Goal: Task Accomplishment & Management: Manage account settings

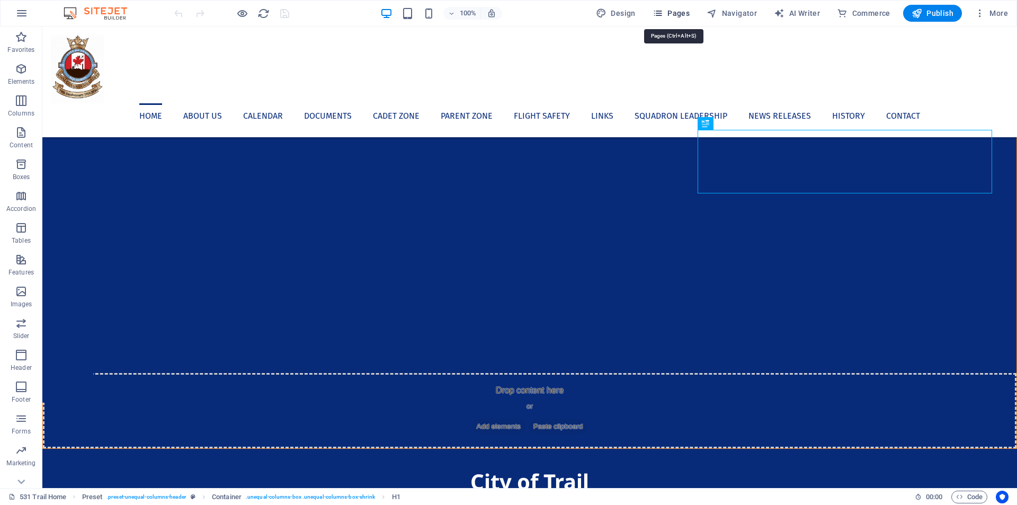
click at [680, 15] on span "Pages" at bounding box center [671, 13] width 37 height 11
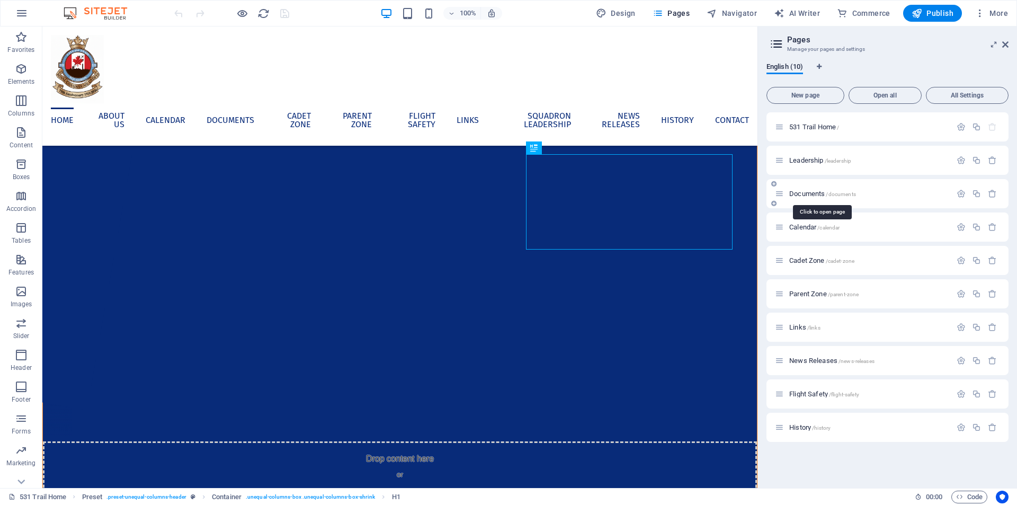
click at [795, 194] on span "Documents /documents" at bounding box center [822, 194] width 67 height 8
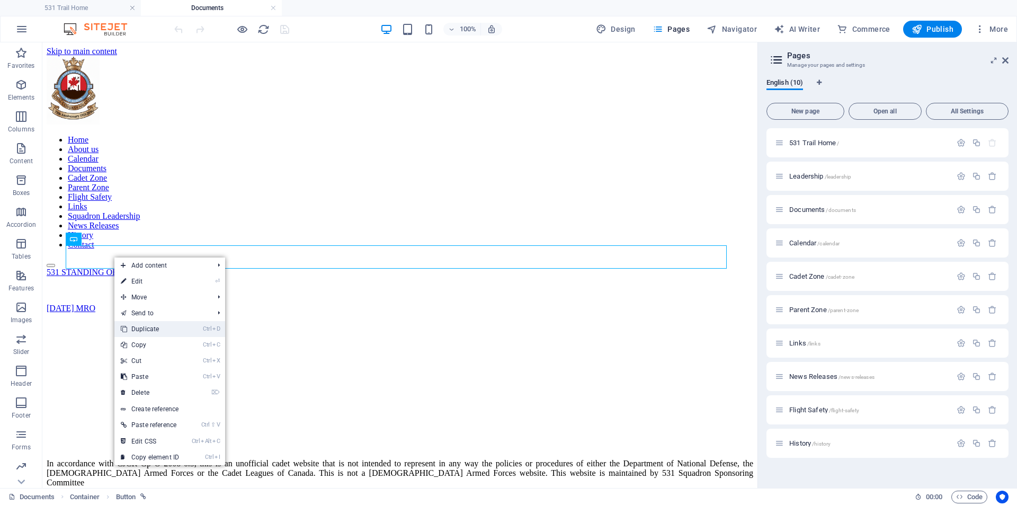
click at [159, 327] on link "Ctrl D Duplicate" at bounding box center [149, 329] width 71 height 16
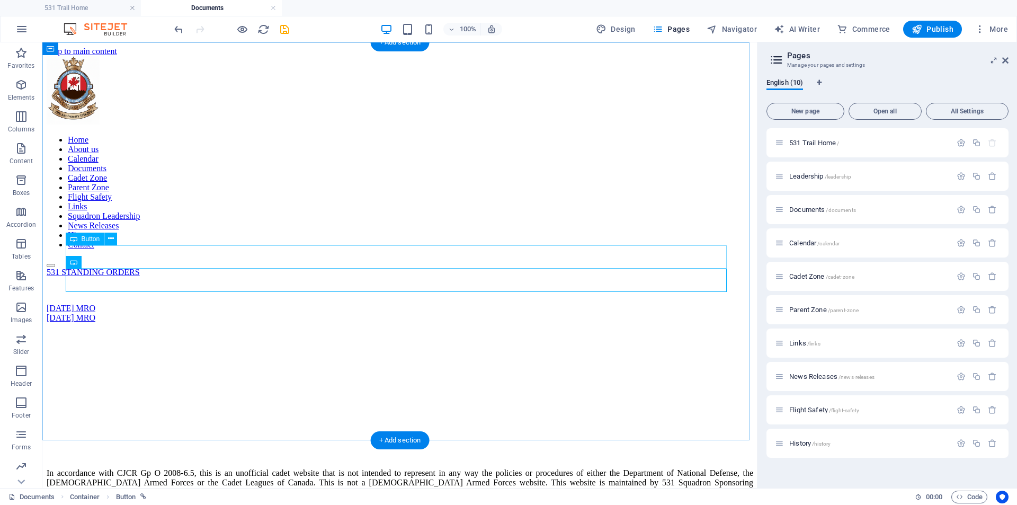
click at [119, 303] on div "[DATE] MRO" at bounding box center [400, 308] width 707 height 10
click at [85, 303] on div "[DATE] MRO" at bounding box center [400, 308] width 707 height 10
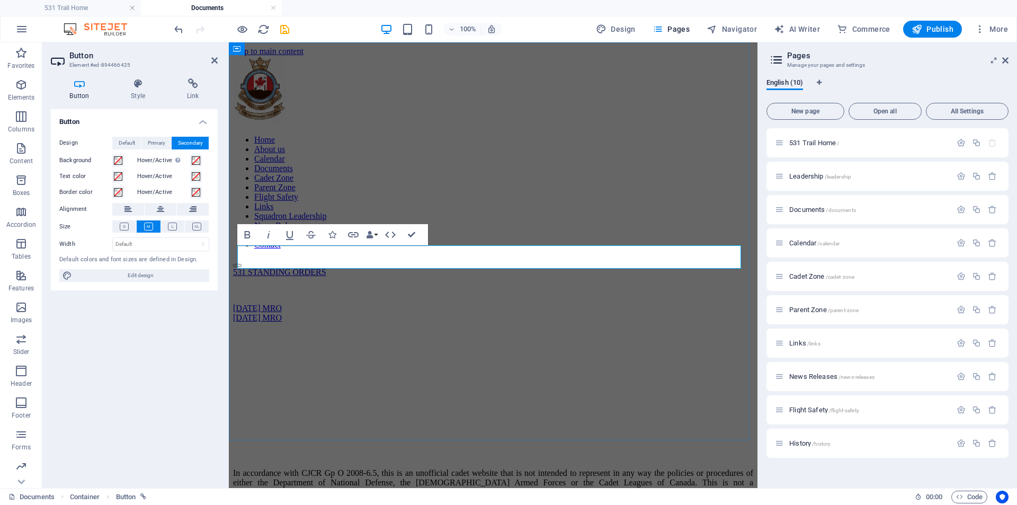
click at [256, 303] on link "[DATE] MRO" at bounding box center [257, 307] width 49 height 9
click at [268, 303] on link "[DATE] MRO" at bounding box center [257, 307] width 49 height 9
click at [391, 323] on div at bounding box center [493, 336] width 520 height 26
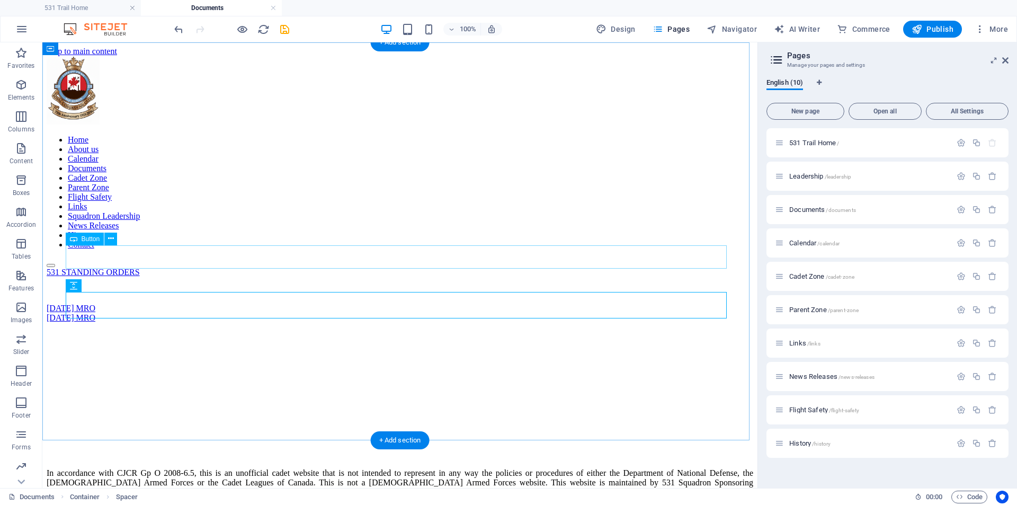
click at [118, 303] on div "[DATE] MRO" at bounding box center [400, 308] width 707 height 10
click at [112, 303] on div "[DATE] MRO" at bounding box center [400, 308] width 707 height 10
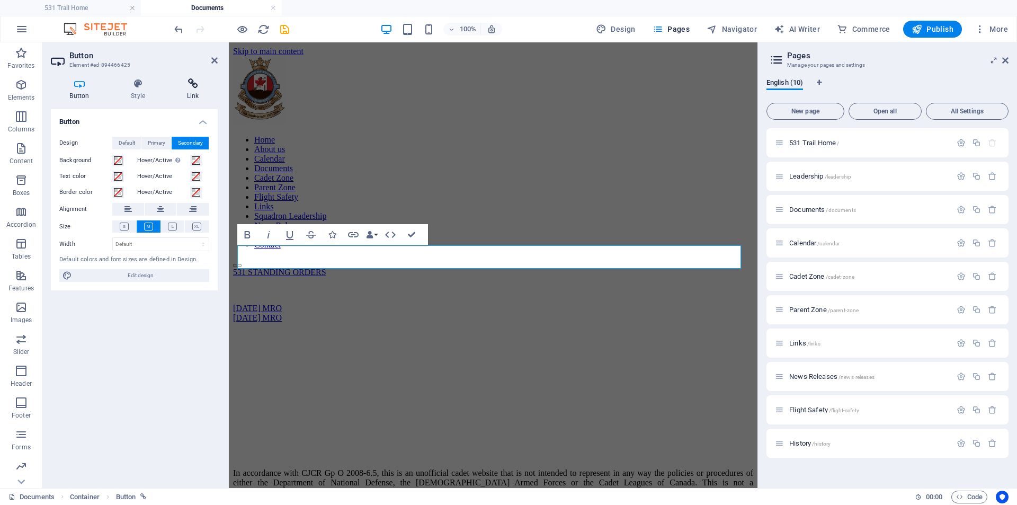
click at [194, 87] on icon at bounding box center [193, 83] width 50 height 11
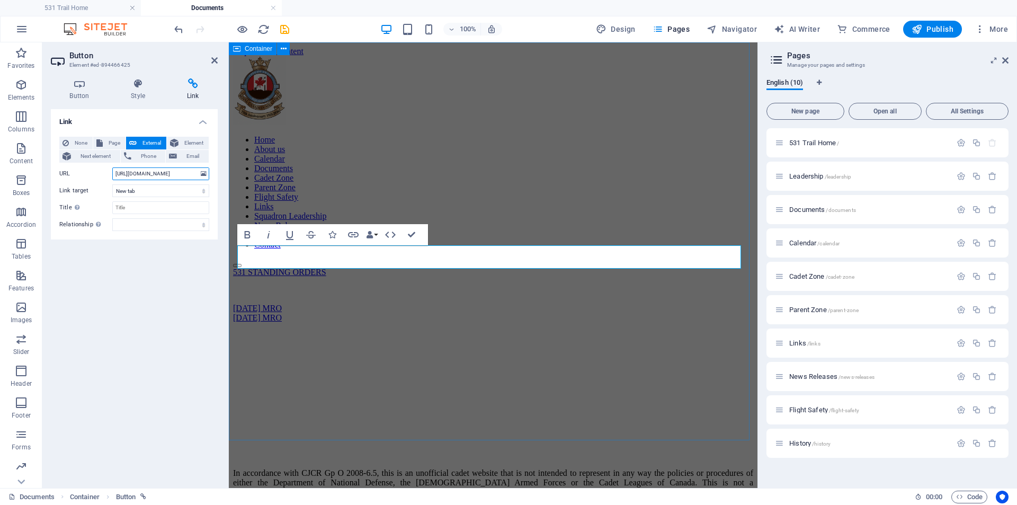
scroll to position [0, 185]
drag, startPoint x: 344, startPoint y: 213, endPoint x: 270, endPoint y: 162, distance: 90.2
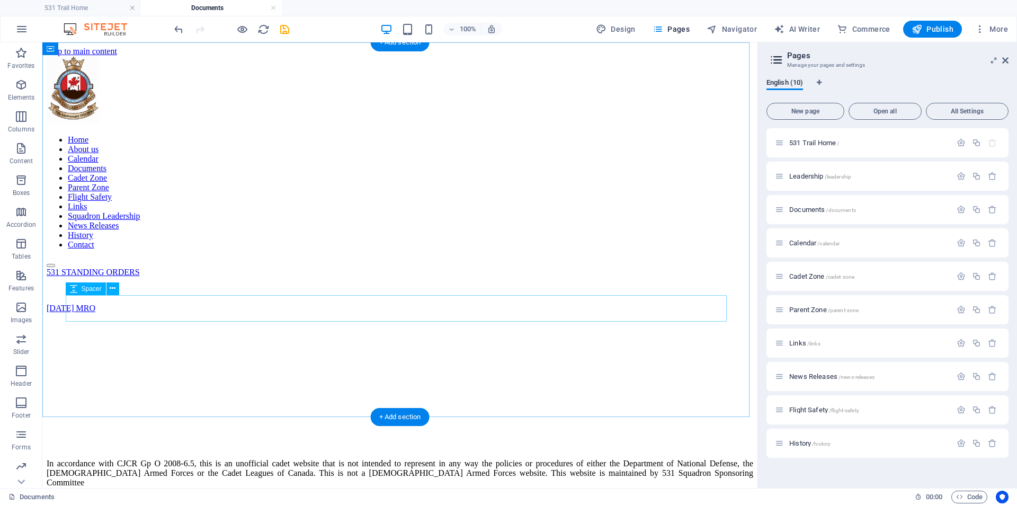
click at [233, 340] on div at bounding box center [400, 353] width 707 height 26
click at [102, 303] on div "[DATE] MRO" at bounding box center [400, 308] width 707 height 10
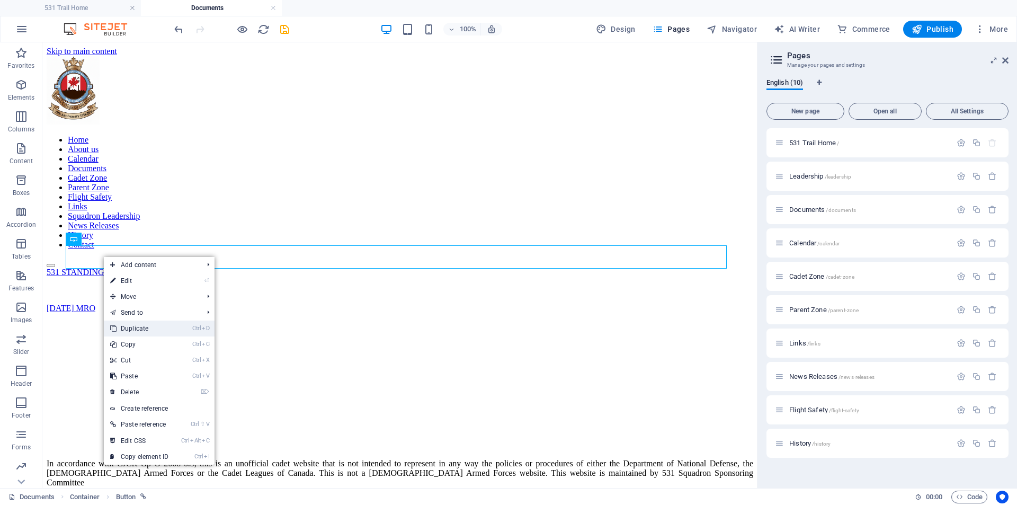
drag, startPoint x: 150, startPoint y: 327, endPoint x: 108, endPoint y: 284, distance: 59.9
click at [150, 327] on link "Ctrl D Duplicate" at bounding box center [139, 328] width 71 height 16
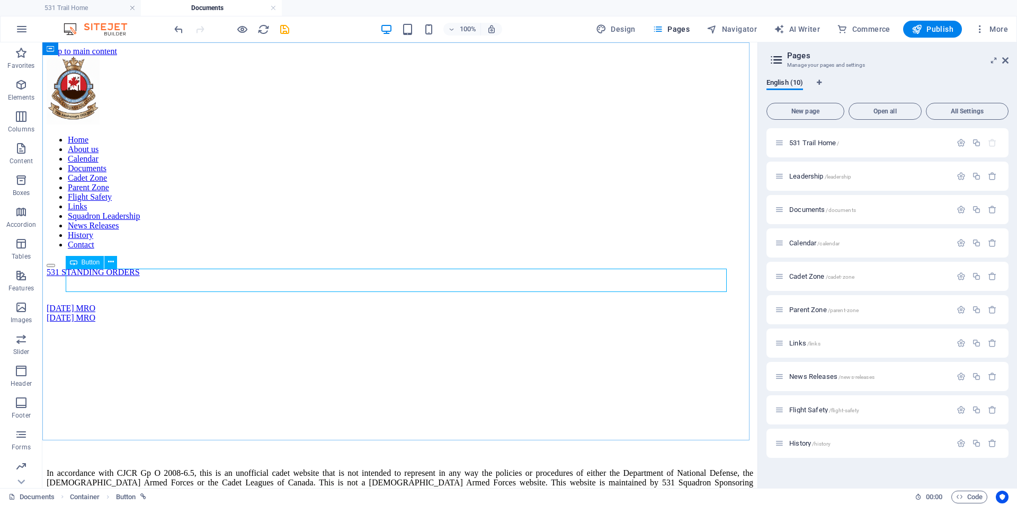
click at [88, 257] on div "Button" at bounding box center [85, 262] width 39 height 13
click at [86, 303] on div "[DATE] MRO" at bounding box center [400, 308] width 707 height 10
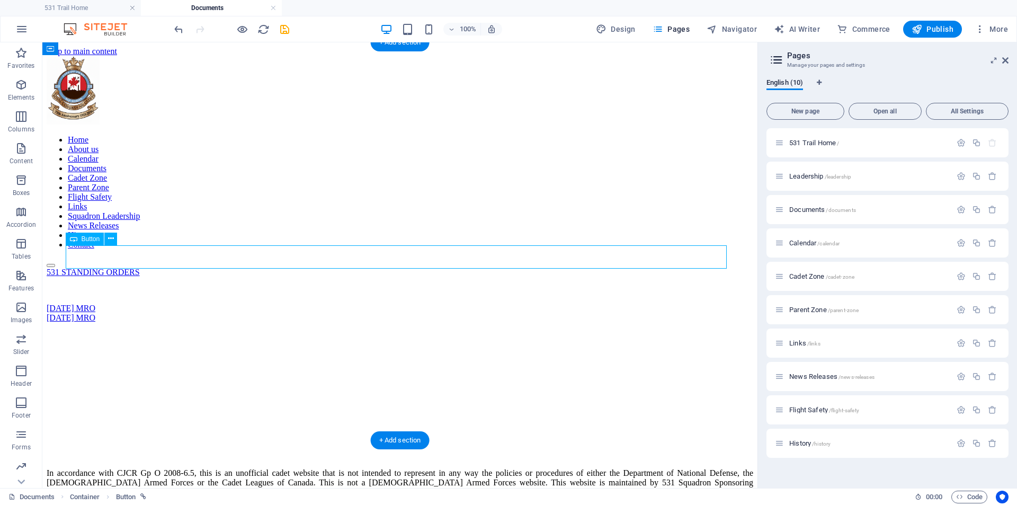
click at [93, 303] on div "[DATE] MRO" at bounding box center [400, 308] width 707 height 10
click at [92, 303] on div "[DATE] MRO" at bounding box center [400, 308] width 707 height 10
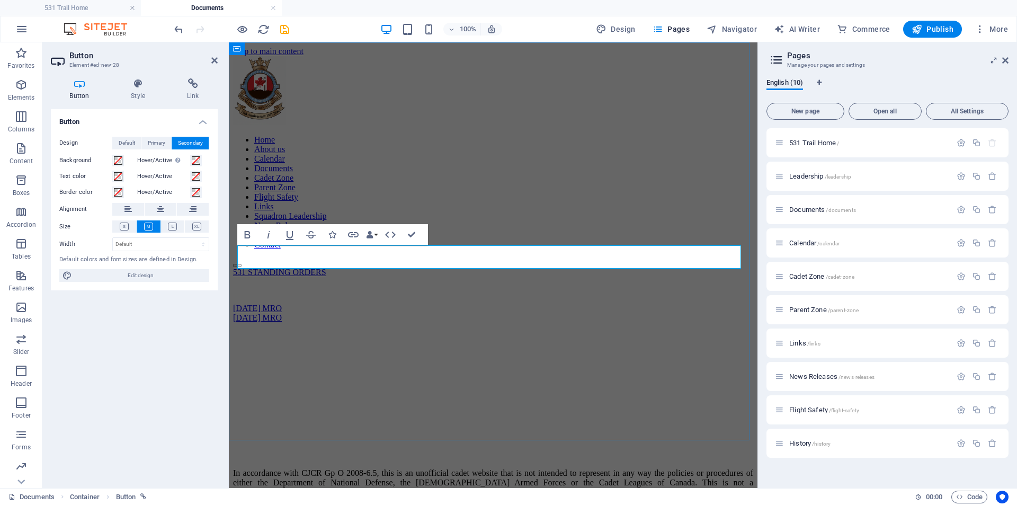
click at [268, 303] on link "[DATE] MRO" at bounding box center [257, 307] width 49 height 9
click at [247, 303] on link "[DATE] MRO" at bounding box center [257, 307] width 49 height 9
click at [351, 233] on icon "button" at bounding box center [353, 234] width 13 height 13
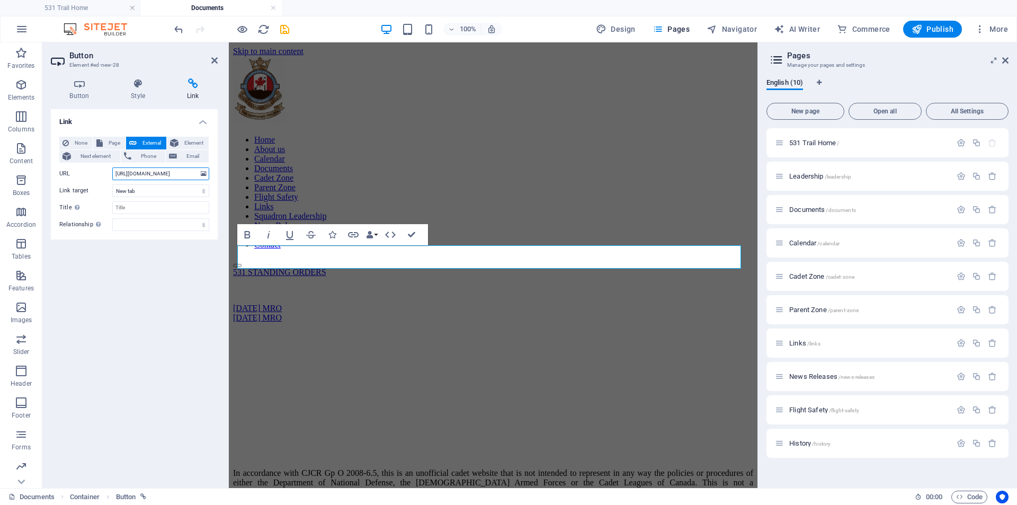
click at [121, 170] on input "[URL][DOMAIN_NAME]" at bounding box center [160, 173] width 97 height 13
click at [114, 172] on input "[URL][DOMAIN_NAME]" at bounding box center [160, 173] width 97 height 13
click at [154, 174] on input "[URL][DOMAIN_NAME]" at bounding box center [160, 173] width 97 height 13
type input "h"
paste input "[URL][DOMAIN_NAME]"
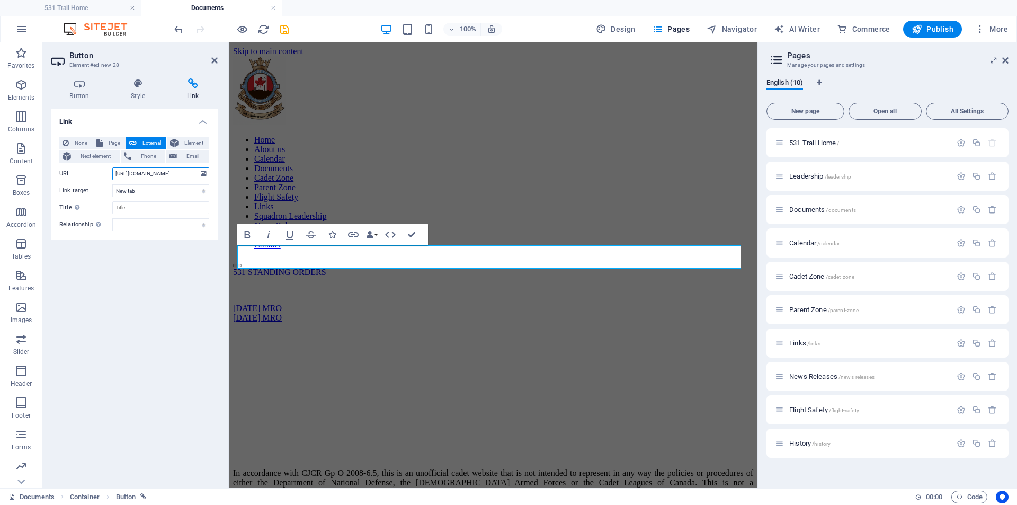
scroll to position [0, 191]
type input "[URL][DOMAIN_NAME]"
click at [137, 225] on select "alternate author bookmark external help license next nofollow noreferrer noopen…" at bounding box center [160, 224] width 97 height 13
click at [123, 202] on input "Title Additional link description, should not be the same as the link text. The…" at bounding box center [160, 207] width 97 height 13
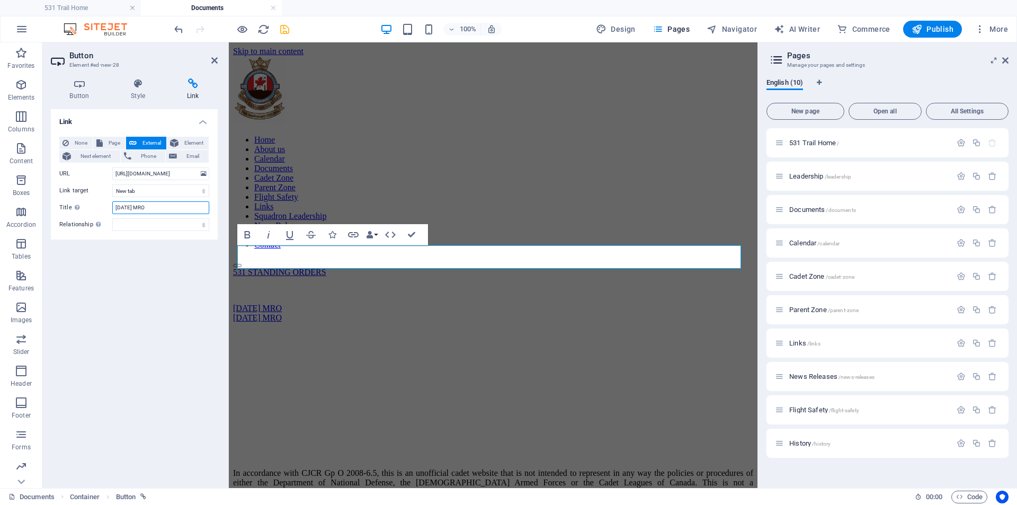
type input "[DATE] MRO"
click at [284, 31] on icon "save" at bounding box center [285, 29] width 12 height 12
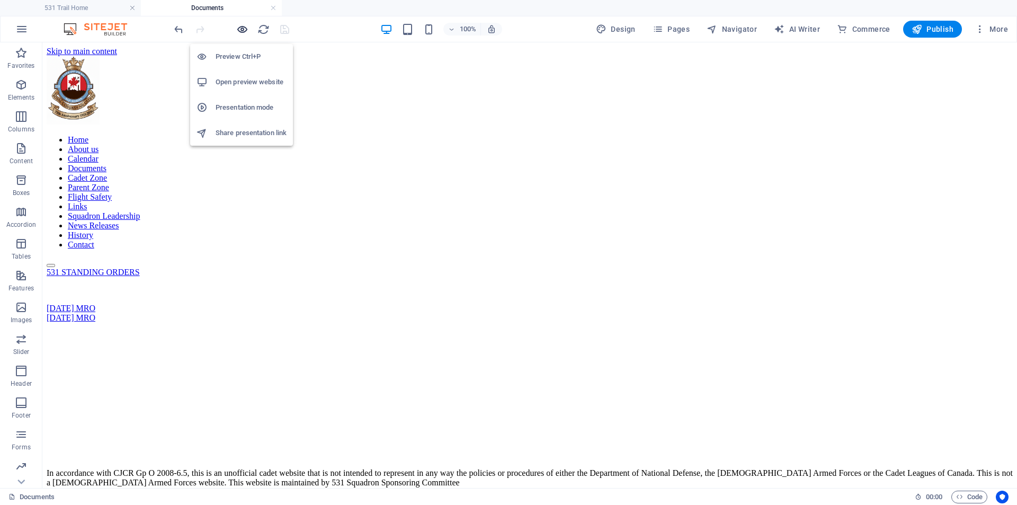
click at [240, 26] on icon "button" at bounding box center [242, 29] width 12 height 12
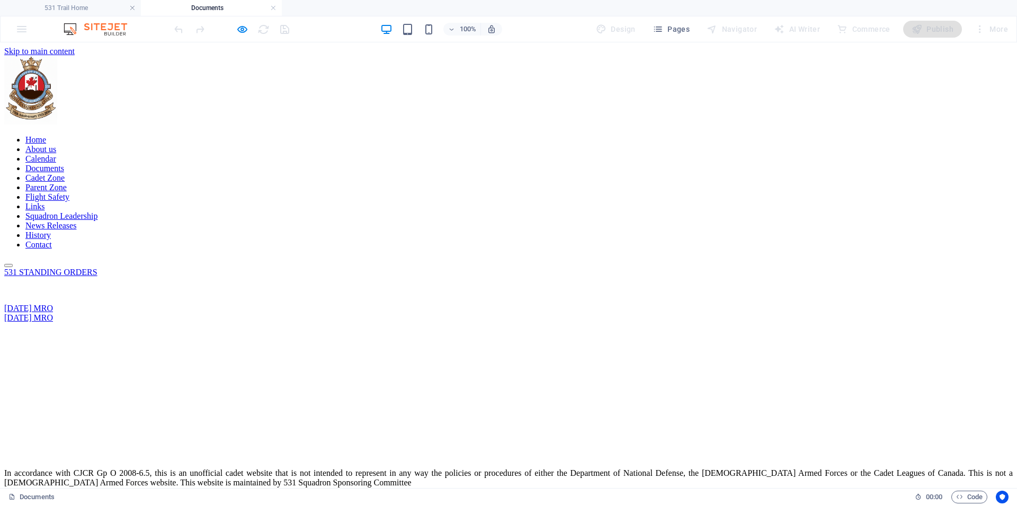
click at [53, 303] on link "[DATE] MRO" at bounding box center [28, 307] width 49 height 9
click at [76, 221] on link "News Releases" at bounding box center [50, 225] width 51 height 9
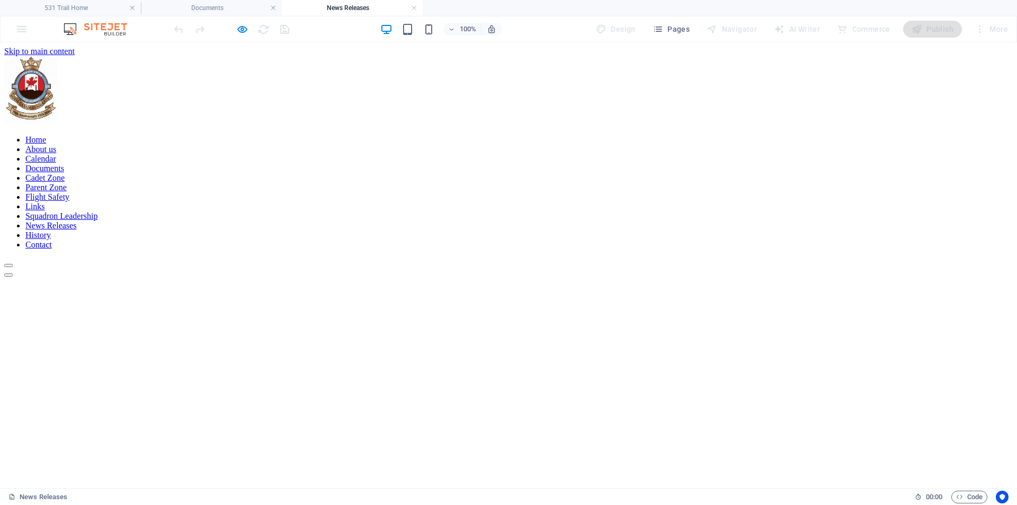
scroll to position [212, 0]
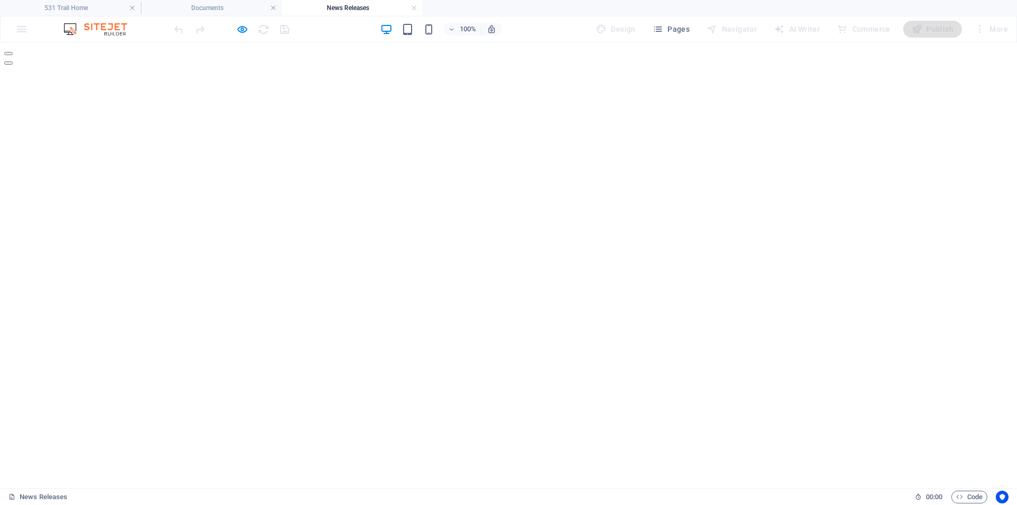
click at [13, 65] on button "button" at bounding box center [8, 62] width 8 height 3
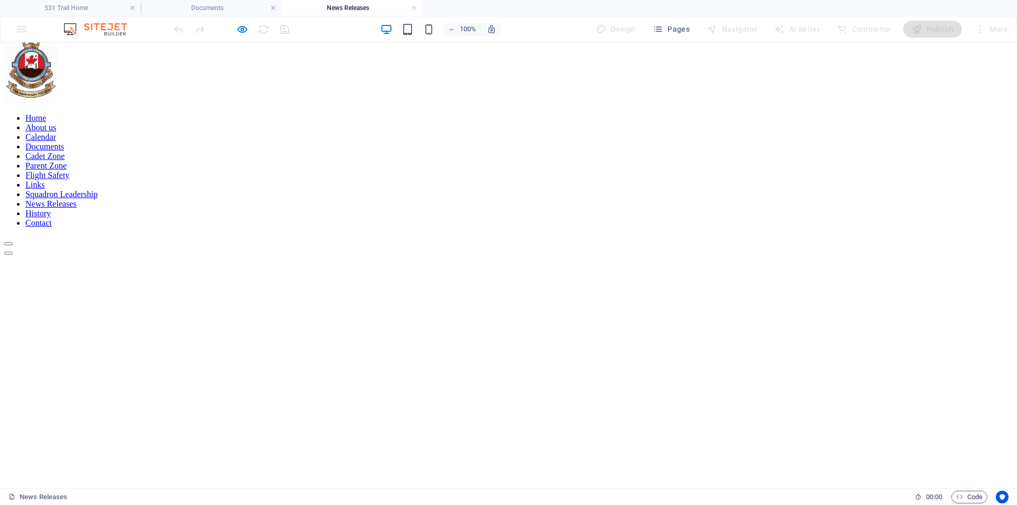
scroll to position [0, 0]
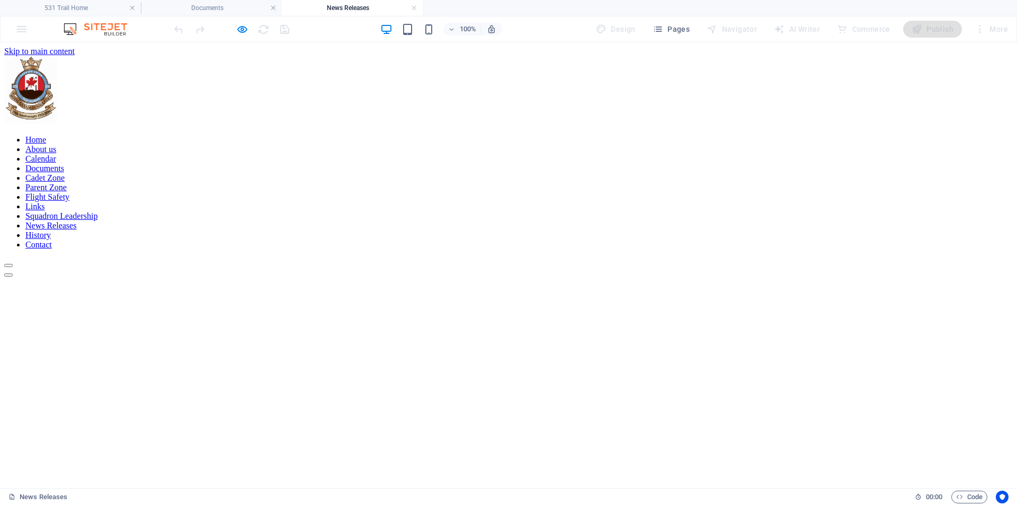
click at [13, 276] on button "button" at bounding box center [8, 274] width 8 height 3
click at [245, 26] on icon "button" at bounding box center [242, 29] width 12 height 12
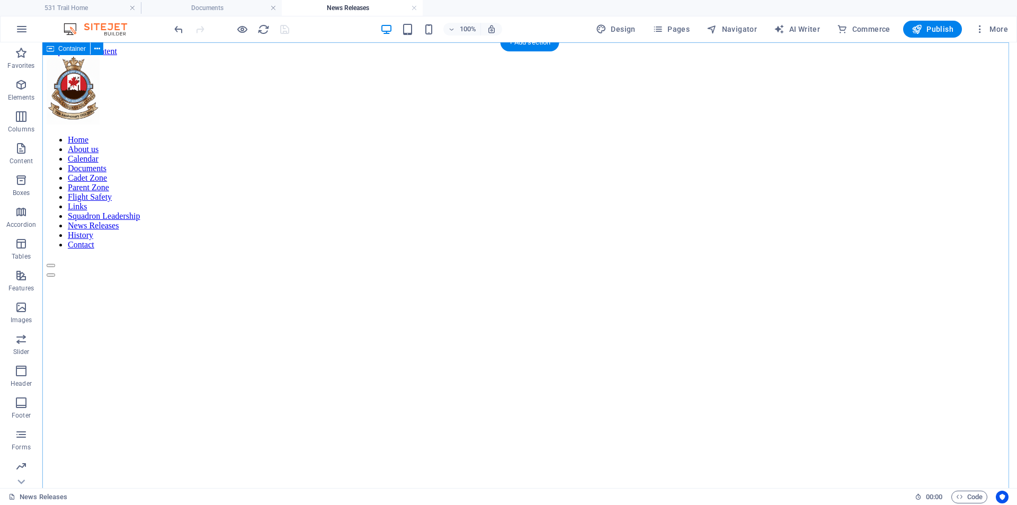
click at [922, 32] on icon "button" at bounding box center [917, 29] width 11 height 11
